Goal: Task Accomplishment & Management: Complete application form

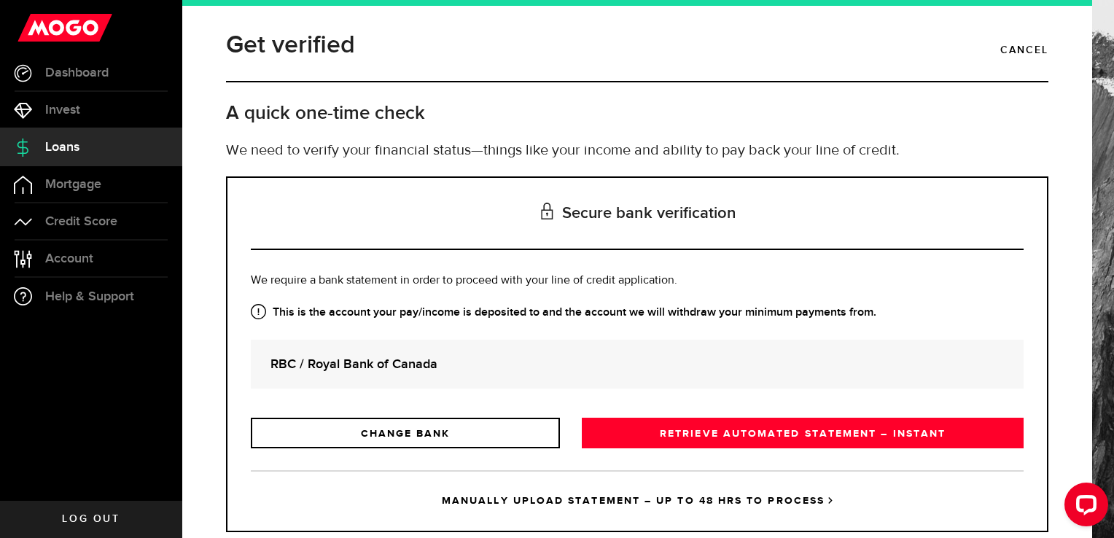
scroll to position [35, 0]
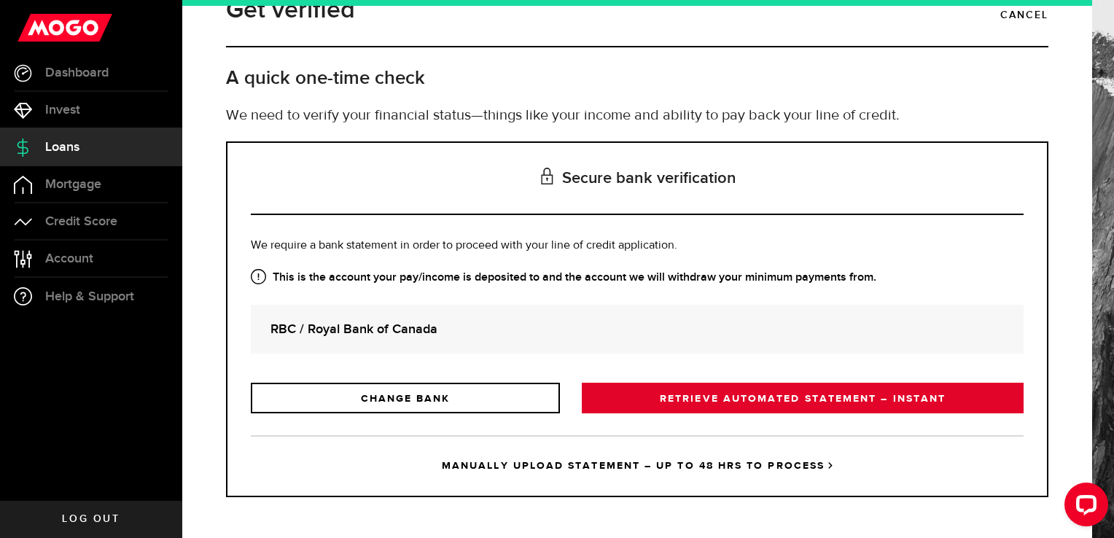
click at [671, 402] on link "RETRIEVE AUTOMATED STATEMENT – INSTANT" at bounding box center [803, 398] width 442 height 31
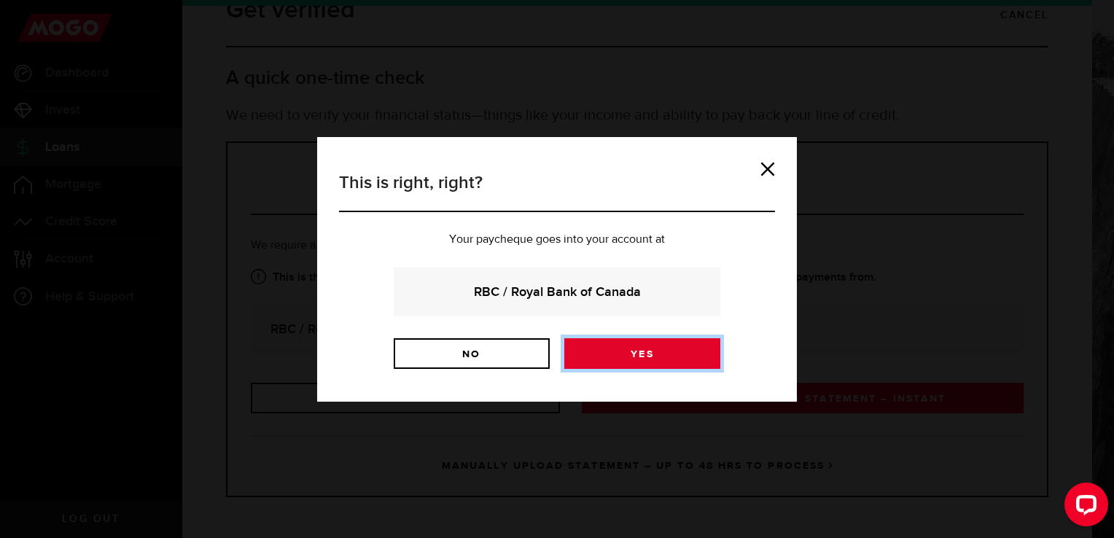
click at [604, 341] on link "Yes" at bounding box center [643, 353] width 156 height 31
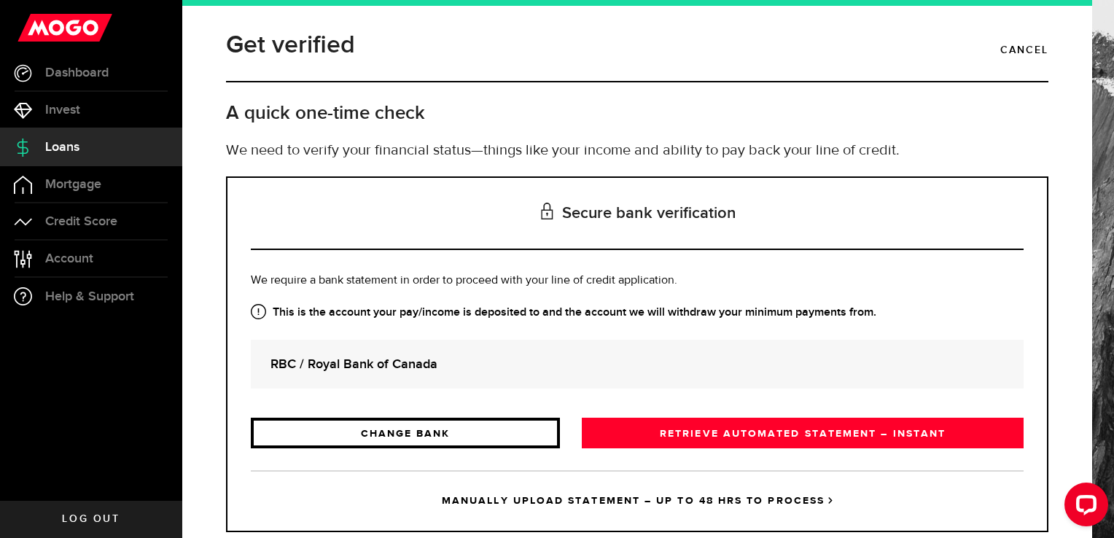
click at [313, 438] on link "CHANGE BANK" at bounding box center [405, 433] width 309 height 31
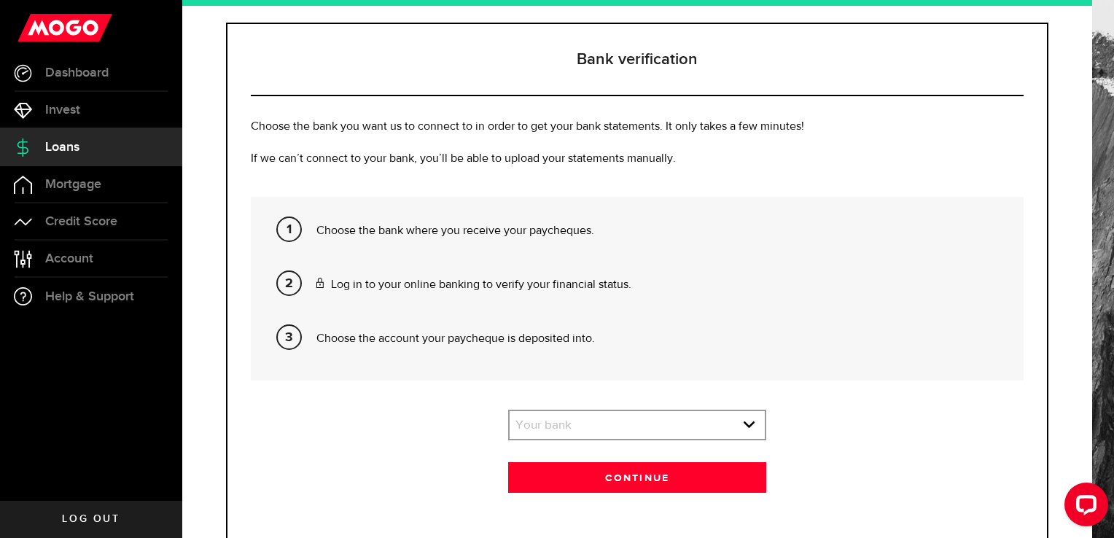
scroll to position [198, 0]
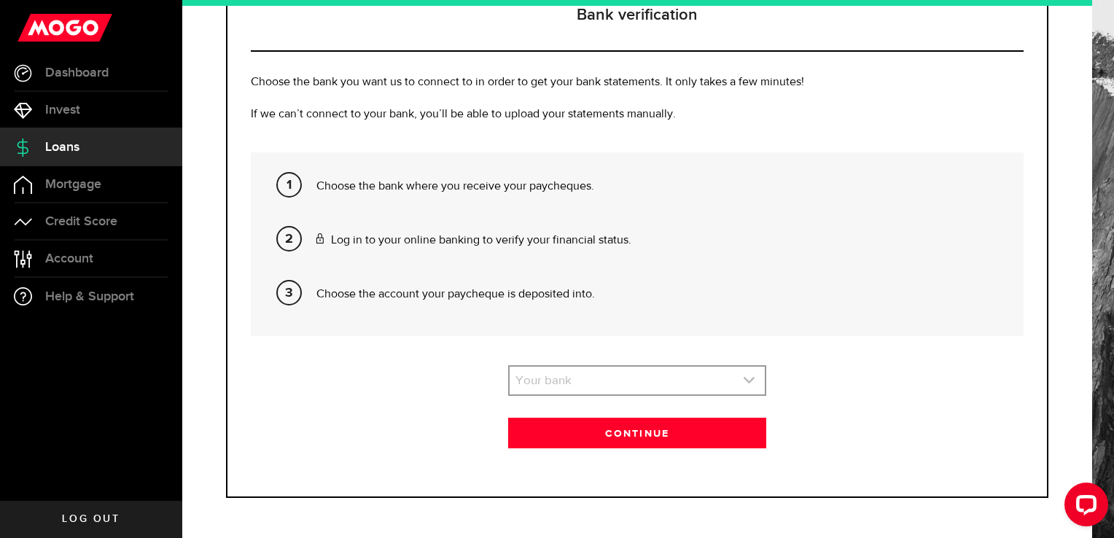
click at [572, 375] on link "expand select" at bounding box center [637, 381] width 255 height 28
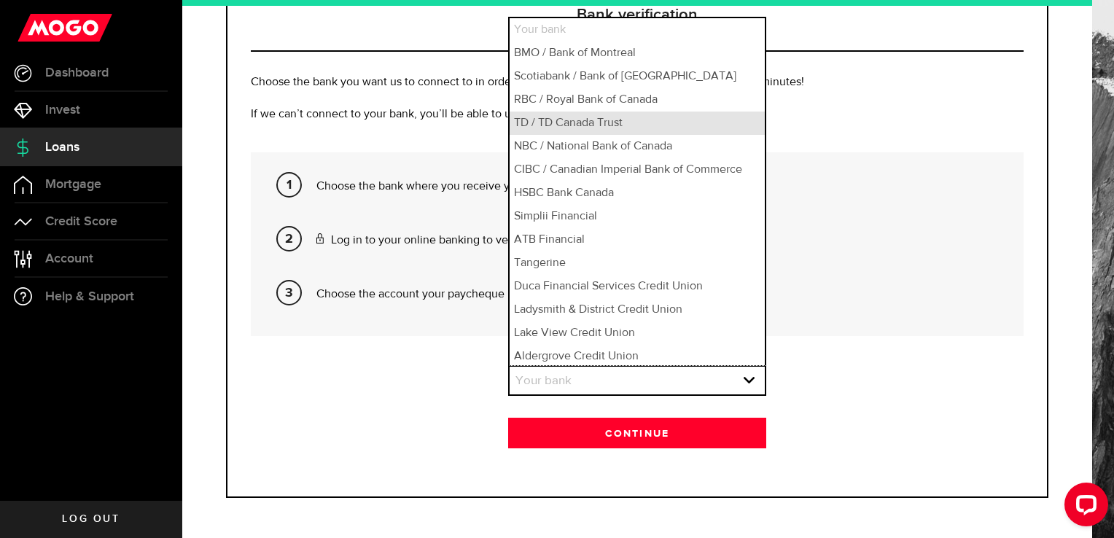
scroll to position [2, 0]
click at [552, 22] on li "Your bank" at bounding box center [637, 27] width 255 height 23
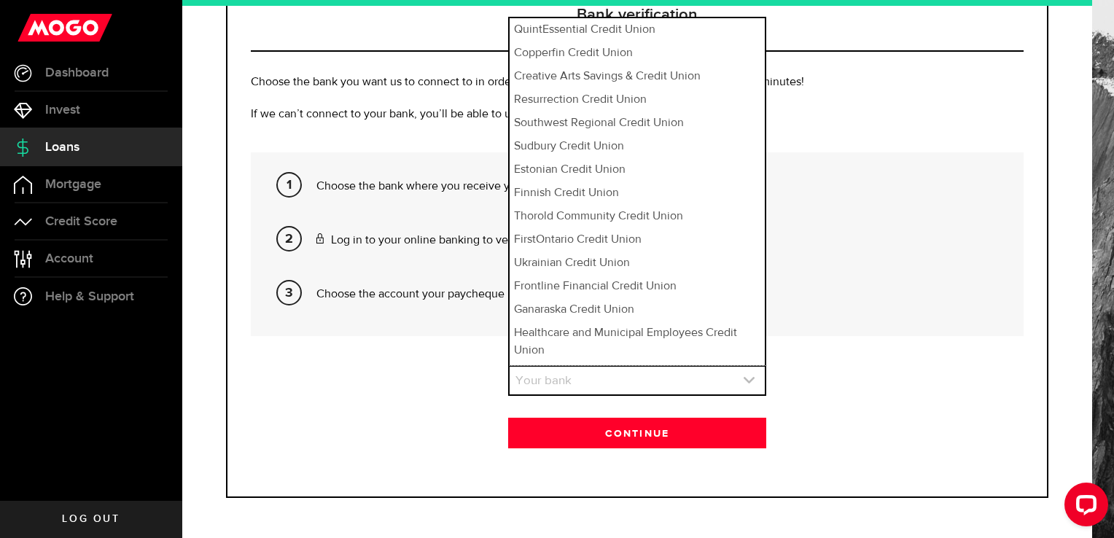
click at [534, 376] on link "expand select" at bounding box center [637, 381] width 255 height 28
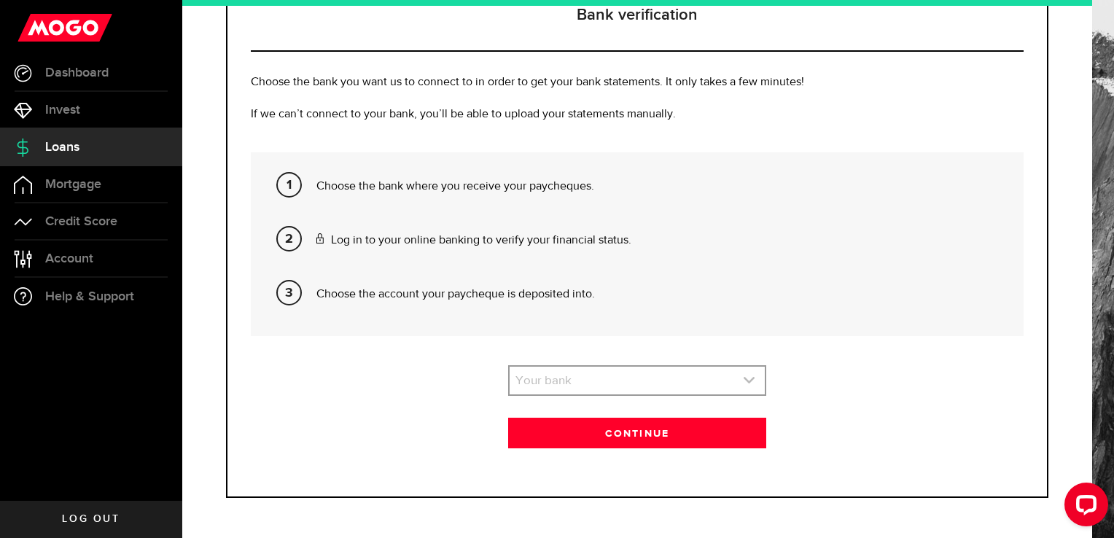
click at [595, 379] on link "expand select" at bounding box center [637, 381] width 255 height 28
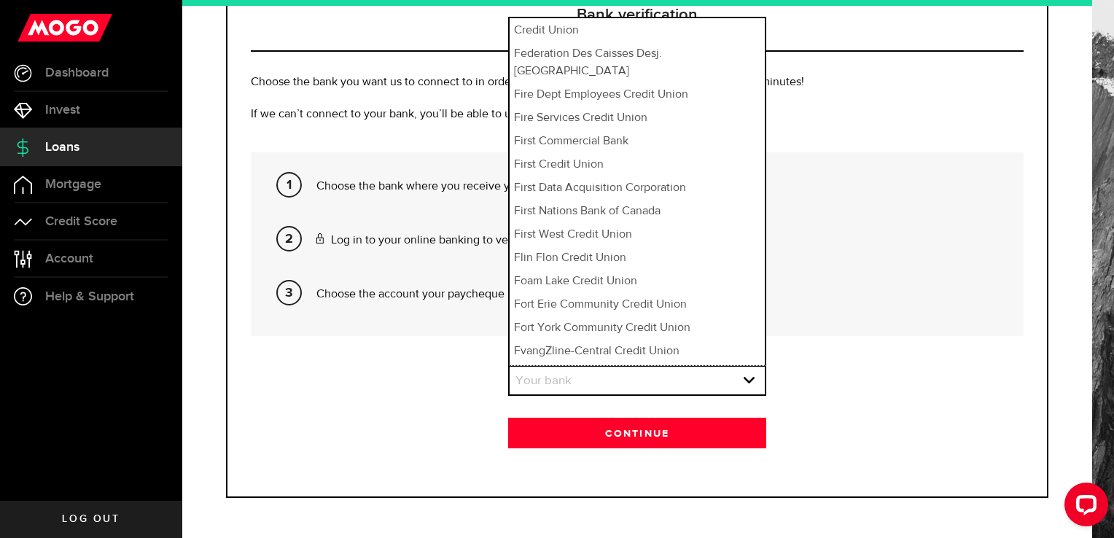
scroll to position [0, 0]
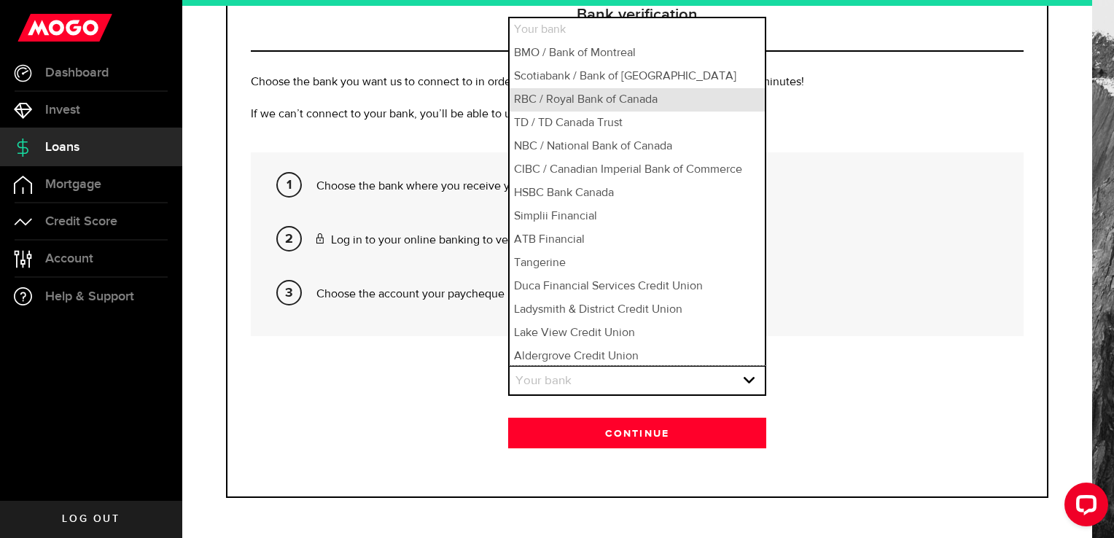
click at [548, 93] on li "RBC / Royal Bank of Canada" at bounding box center [637, 99] width 255 height 23
select select "3"
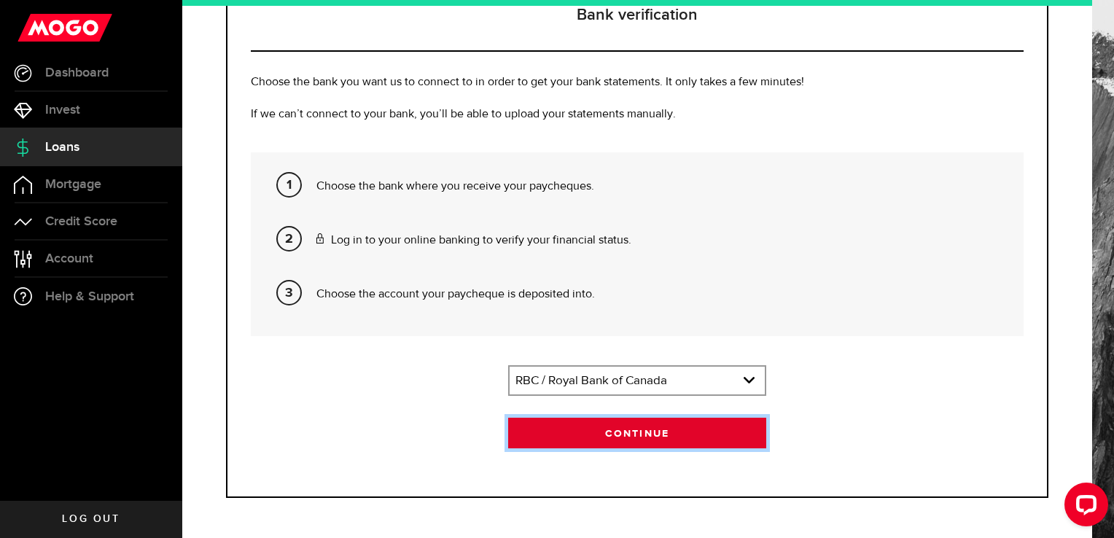
click at [548, 435] on button "Continue" at bounding box center [636, 433] width 257 height 31
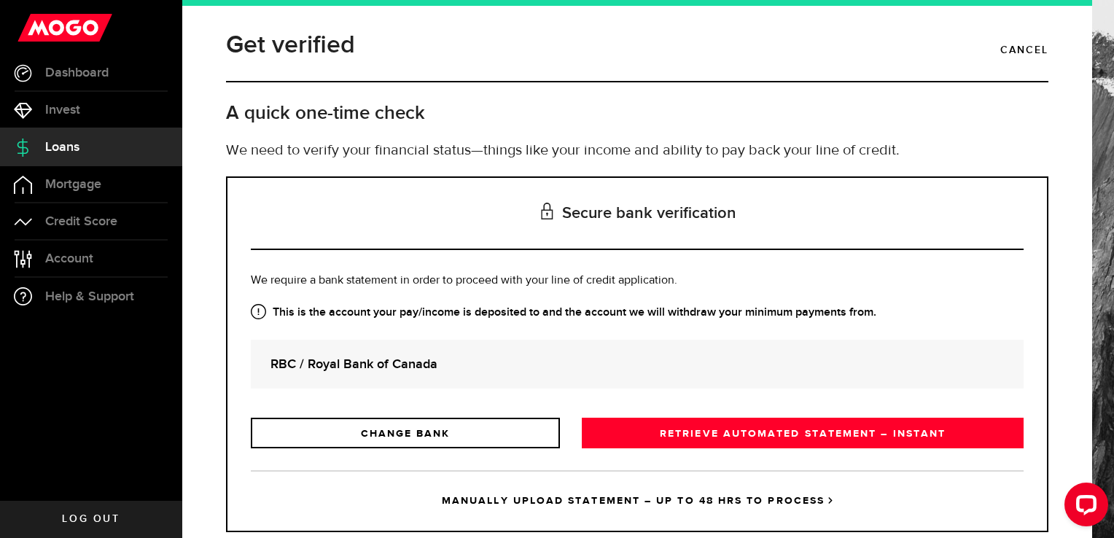
scroll to position [35, 0]
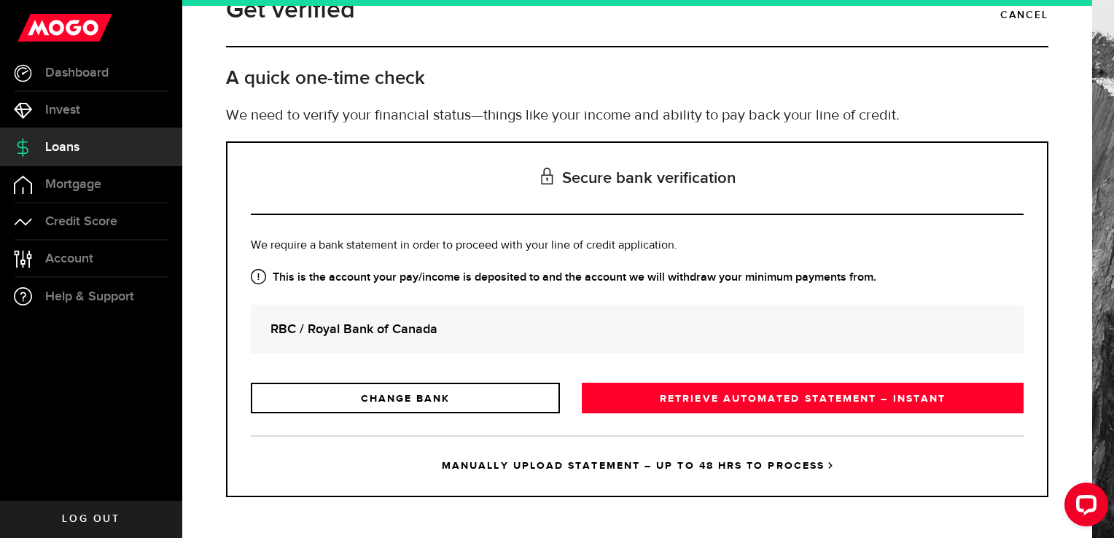
click at [58, 147] on span "Loans" at bounding box center [62, 147] width 34 height 13
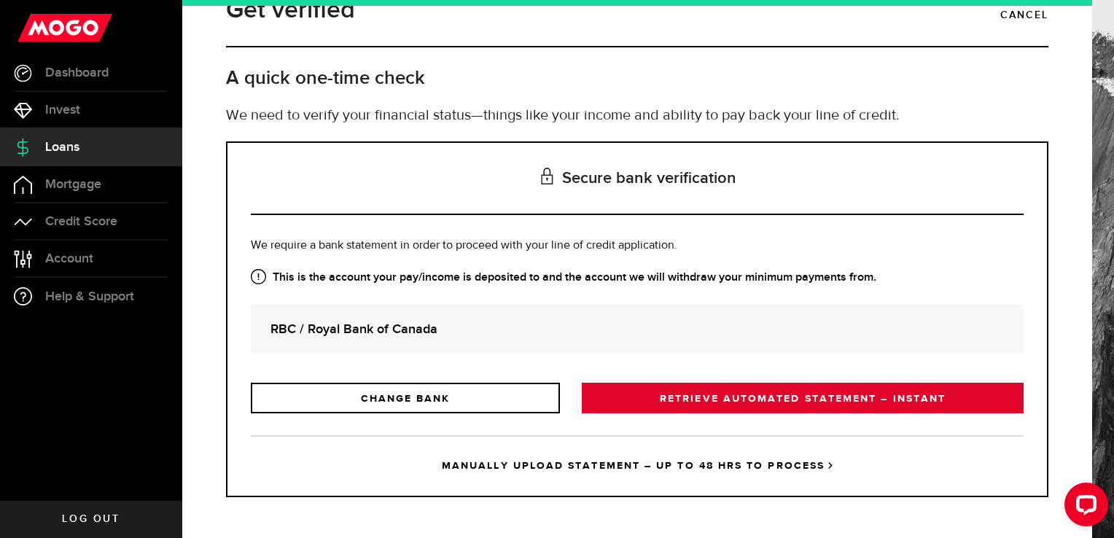
click at [643, 395] on link "RETRIEVE AUTOMATED STATEMENT – INSTANT" at bounding box center [803, 398] width 442 height 31
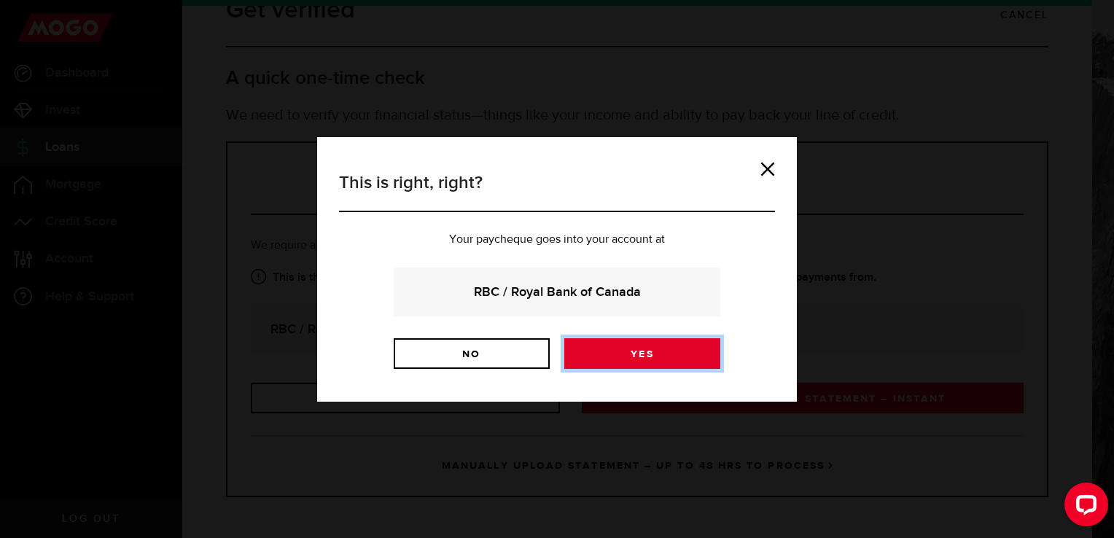
click at [610, 354] on link "Yes" at bounding box center [643, 353] width 156 height 31
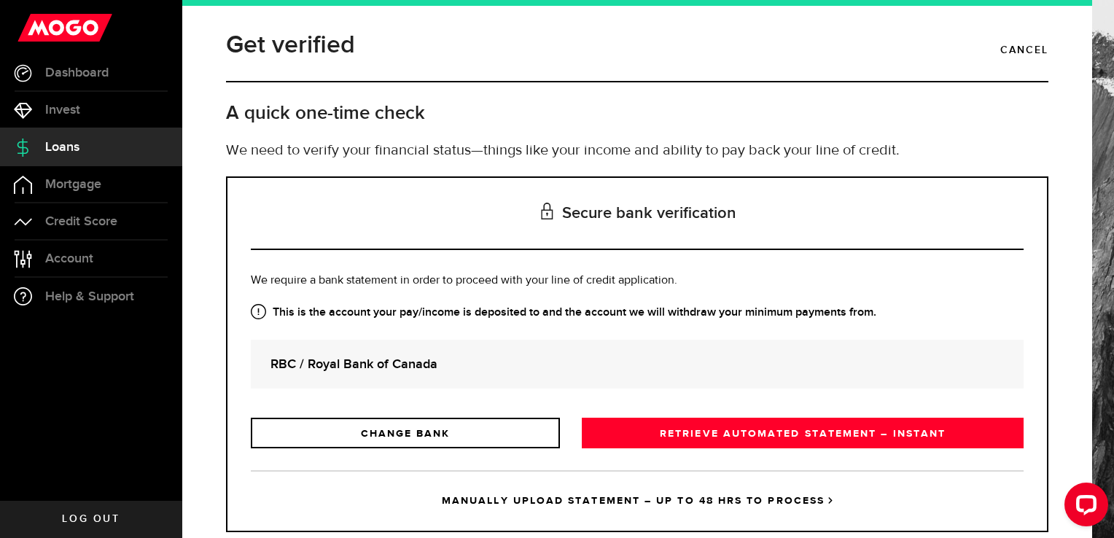
scroll to position [35, 0]
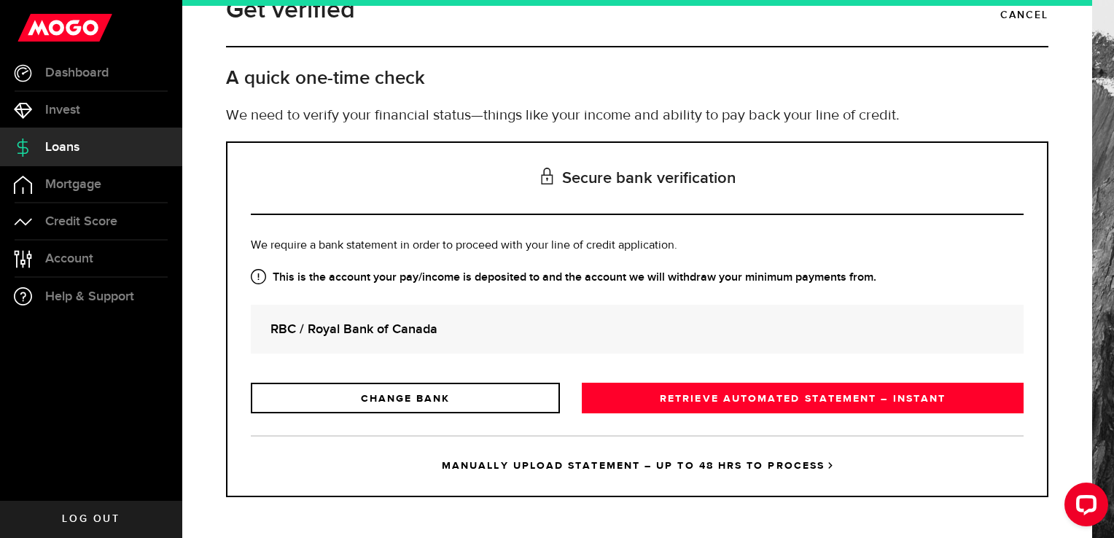
click at [574, 465] on link "MANUALLY UPLOAD STATEMENT – UP TO 48 HRS TO PROCESS" at bounding box center [637, 465] width 773 height 61
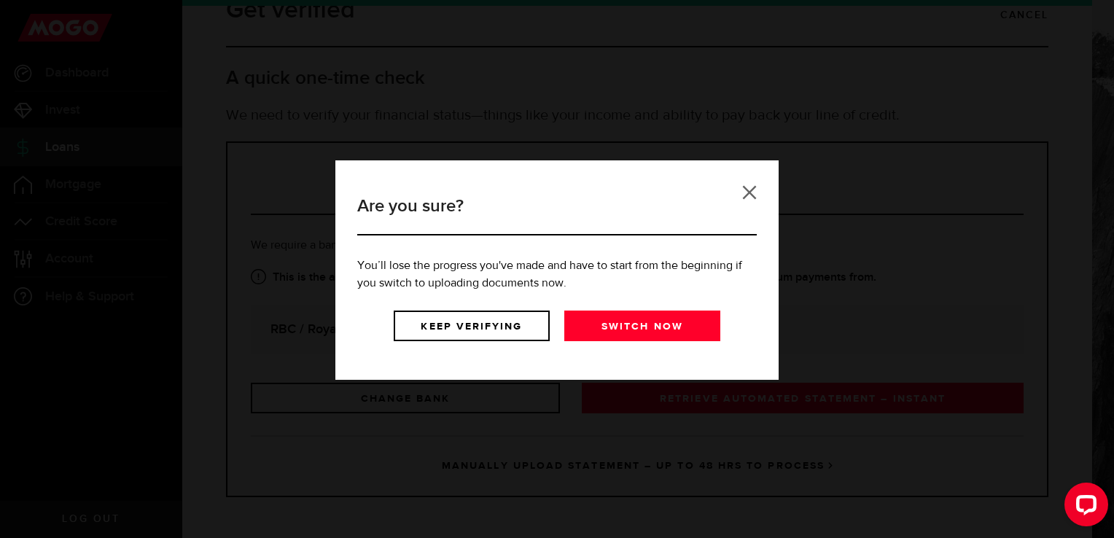
click at [746, 197] on link at bounding box center [749, 192] width 15 height 15
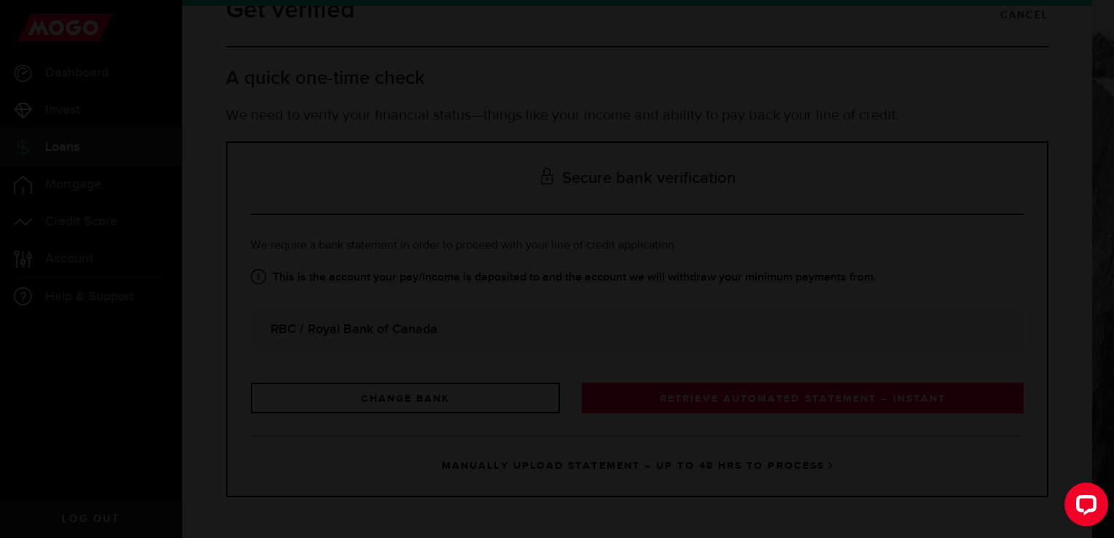
click at [746, 197] on div "Are you sure? You’ll lose the progress you've made and have to start from the b…" at bounding box center [557, 269] width 1114 height 538
